Goal: Task Accomplishment & Management: Manage account settings

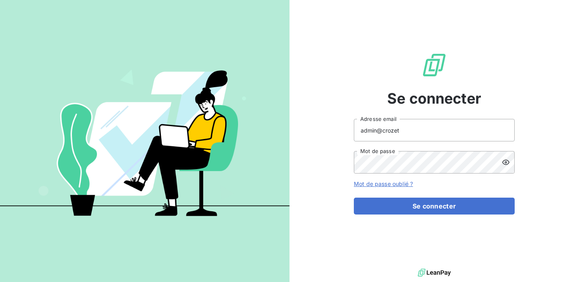
click at [416, 135] on input "admin@crozet" at bounding box center [434, 130] width 161 height 23
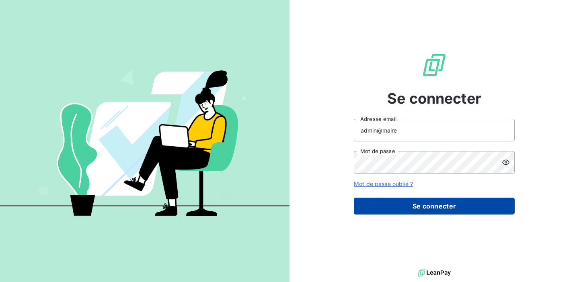
type input "admin@maire"
click at [412, 201] on button "Se connecter" at bounding box center [434, 206] width 161 height 17
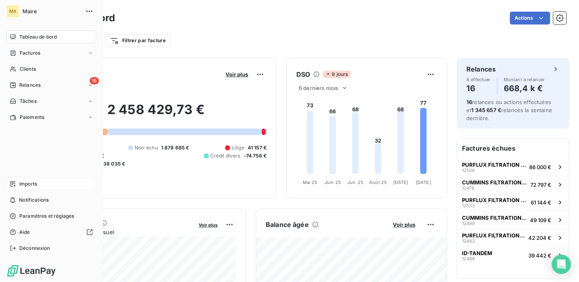
click at [18, 183] on div "Imports" at bounding box center [51, 184] width 90 height 13
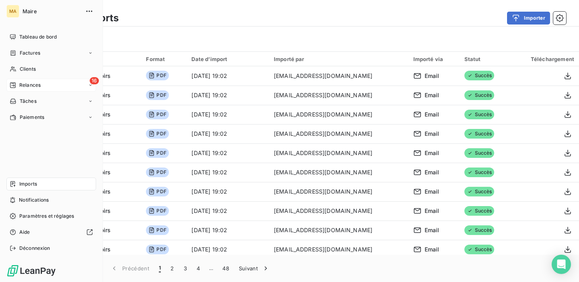
click at [31, 86] on span "Relances" at bounding box center [29, 85] width 21 height 7
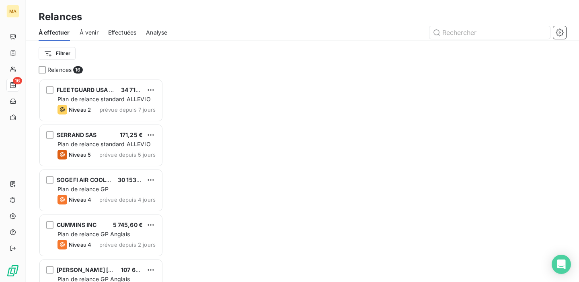
scroll to position [203, 125]
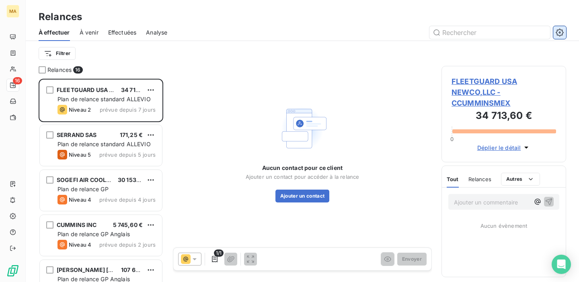
click at [559, 31] on icon "button" at bounding box center [560, 32] width 2 height 2
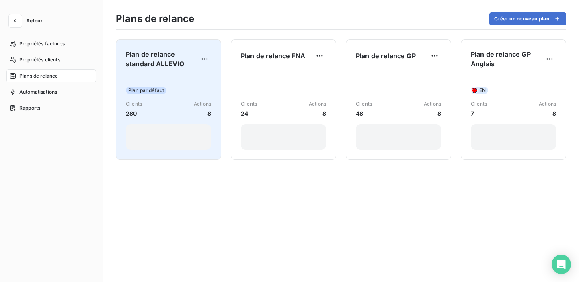
click at [171, 97] on div "Plan par défaut Clients 280 Actions 8" at bounding box center [168, 112] width 85 height 75
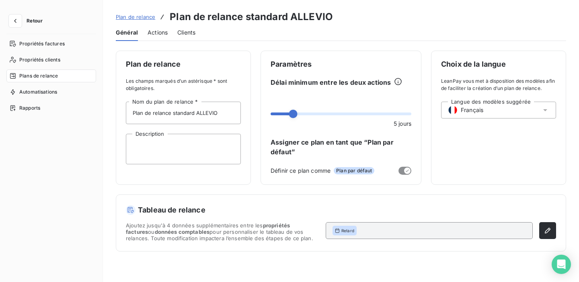
click at [153, 34] on span "Actions" at bounding box center [158, 33] width 20 height 8
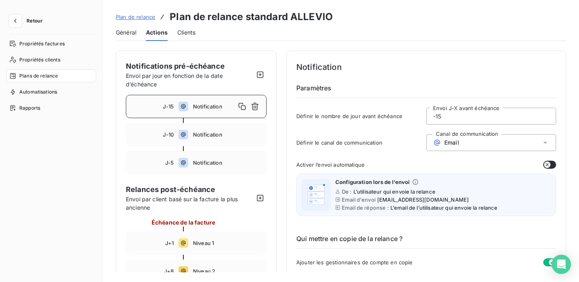
click at [148, 17] on span "Plan de relance" at bounding box center [135, 17] width 39 height 6
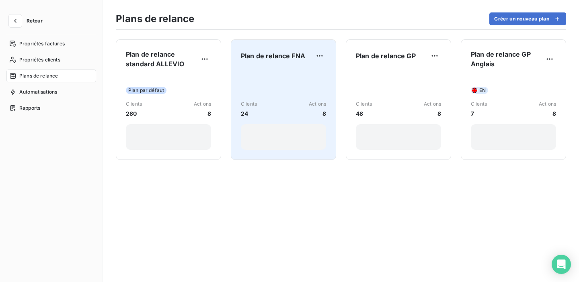
click at [304, 100] on div "Clients 24 Actions 8" at bounding box center [283, 109] width 85 height 81
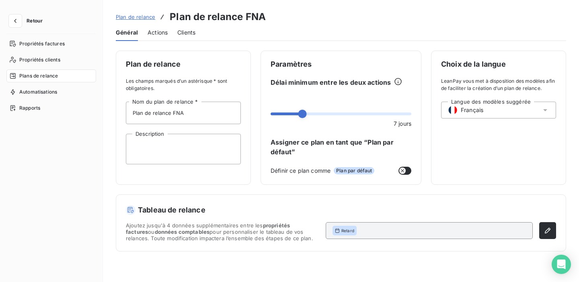
click at [159, 35] on span "Actions" at bounding box center [158, 33] width 20 height 8
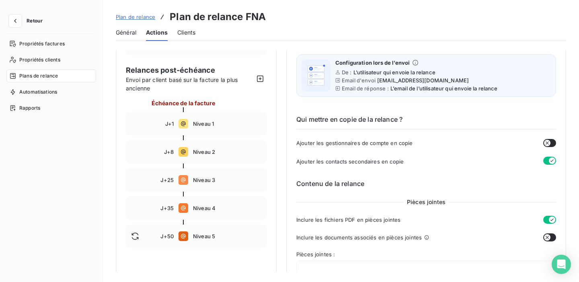
scroll to position [52, 0]
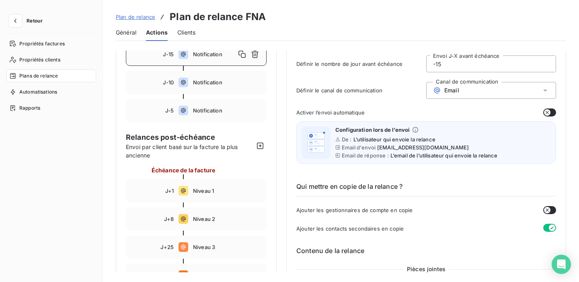
click at [131, 16] on span "Plan de relance" at bounding box center [135, 17] width 39 height 6
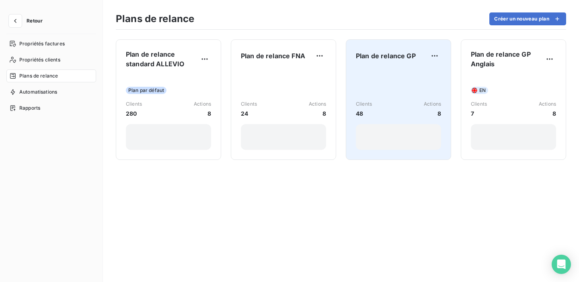
click at [419, 91] on div "Clients 48 Actions 8" at bounding box center [398, 109] width 85 height 81
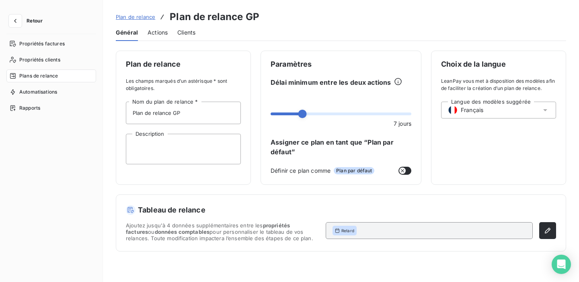
click at [138, 14] on span "Plan de relance" at bounding box center [135, 17] width 39 height 6
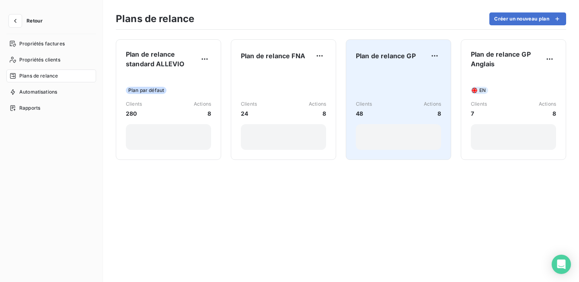
click at [383, 96] on div "Clients 48 Actions 8" at bounding box center [398, 109] width 85 height 81
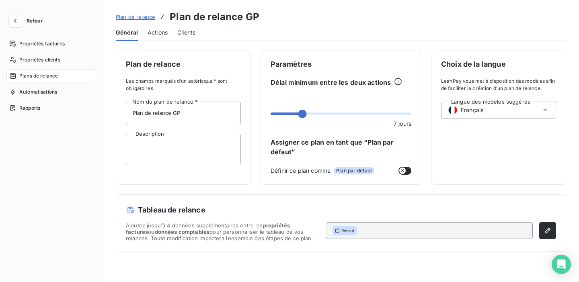
click at [159, 33] on span "Actions" at bounding box center [158, 33] width 20 height 8
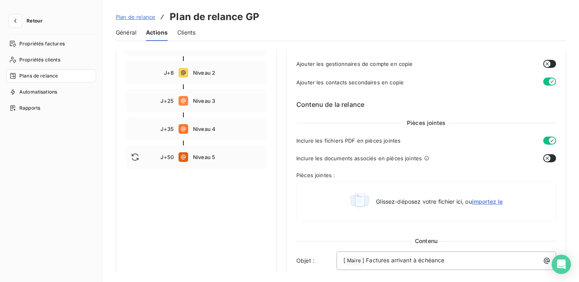
scroll to position [48, 0]
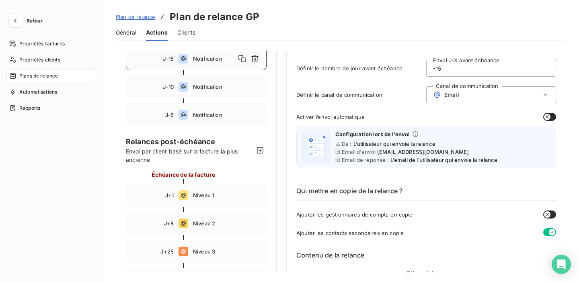
click at [144, 18] on span "Plan de relance" at bounding box center [135, 17] width 39 height 6
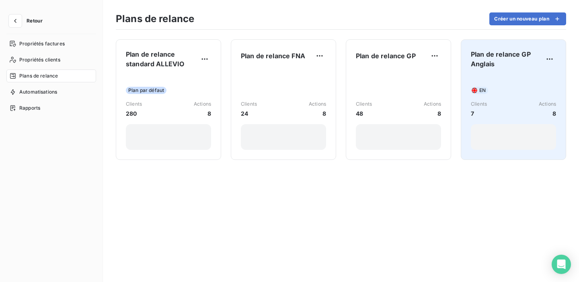
click at [522, 107] on div "Clients 7 Actions 8" at bounding box center [513, 109] width 85 height 17
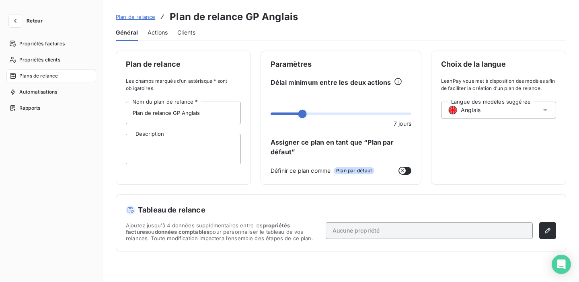
click at [154, 32] on span "Actions" at bounding box center [158, 33] width 20 height 8
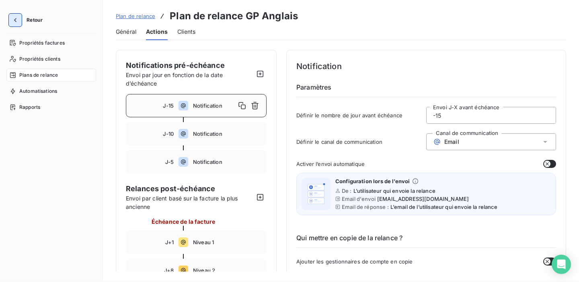
click at [16, 24] on icon "button" at bounding box center [15, 20] width 8 height 8
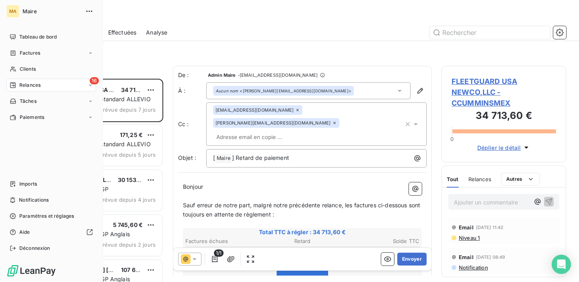
scroll to position [203, 125]
click at [45, 57] on div "Factures" at bounding box center [51, 53] width 90 height 13
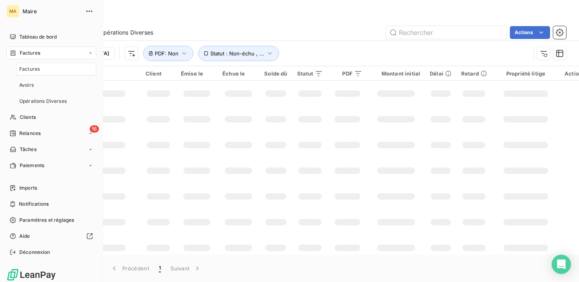
click at [44, 66] on div "Factures" at bounding box center [56, 69] width 80 height 13
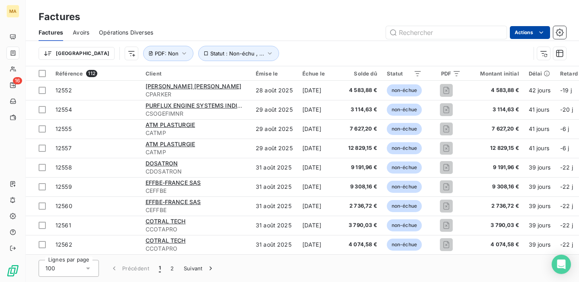
click at [523, 31] on html "MA 16 Factures Factures Avoirs Opérations Diverses Actions Trier Statut : Non-é…" at bounding box center [289, 141] width 579 height 282
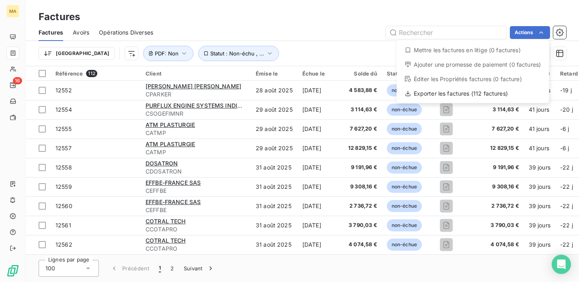
click at [347, 50] on html "MA 16 Factures Factures Avoirs Opérations Diverses Actions Mettre les factures …" at bounding box center [289, 141] width 579 height 282
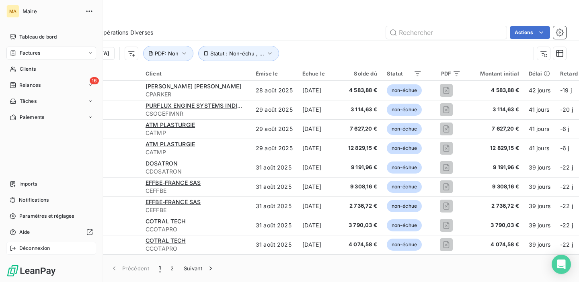
click at [39, 247] on span "Déconnexion" at bounding box center [34, 248] width 31 height 7
